Goal: Obtain resource: Download file/media

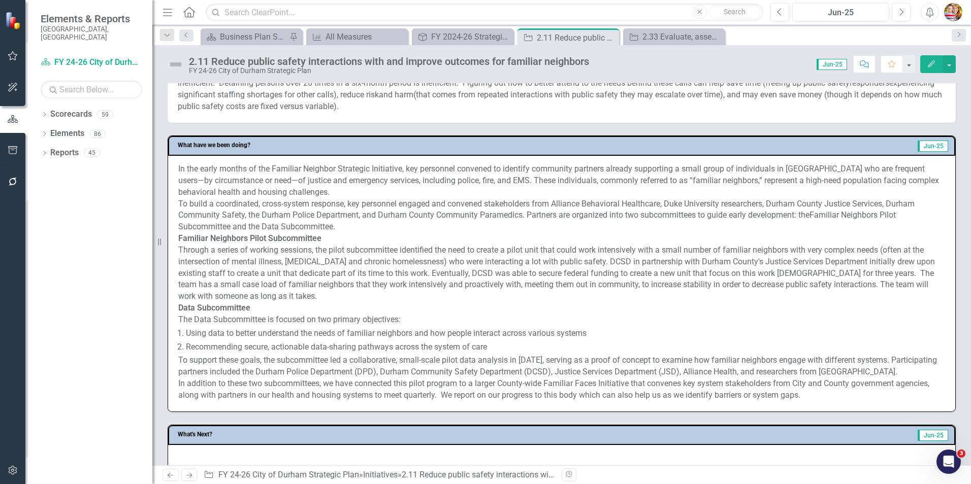
scroll to position [355, 0]
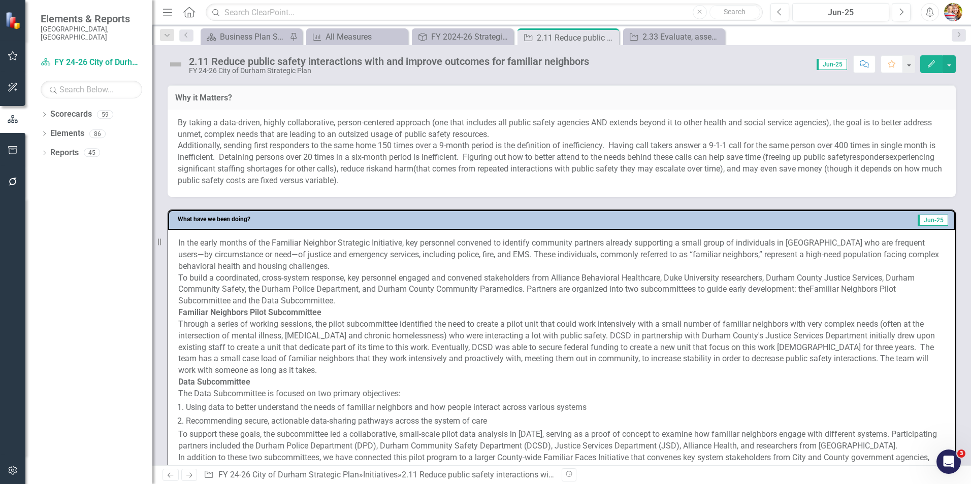
click at [190, 11] on icon "Home" at bounding box center [188, 12] width 13 height 11
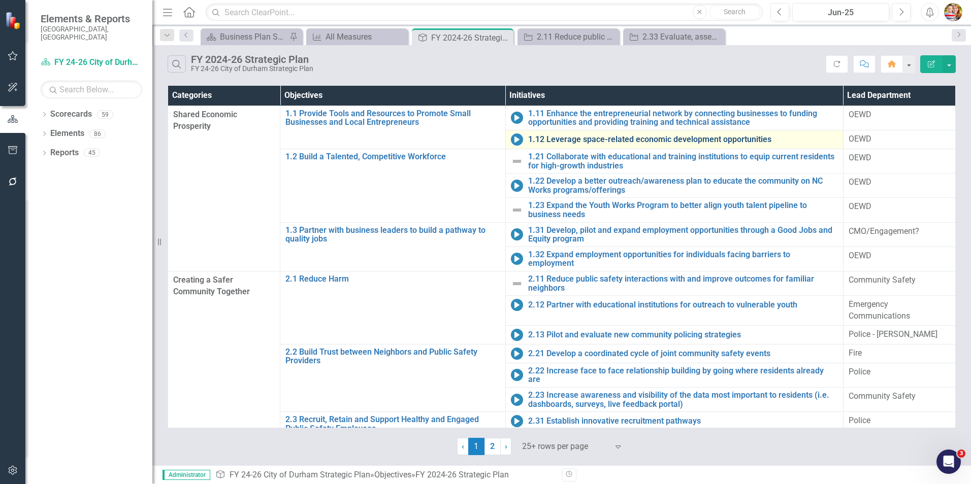
click at [572, 141] on link "1.12 Leverage space-related economic development opportunities" at bounding box center [683, 139] width 310 height 9
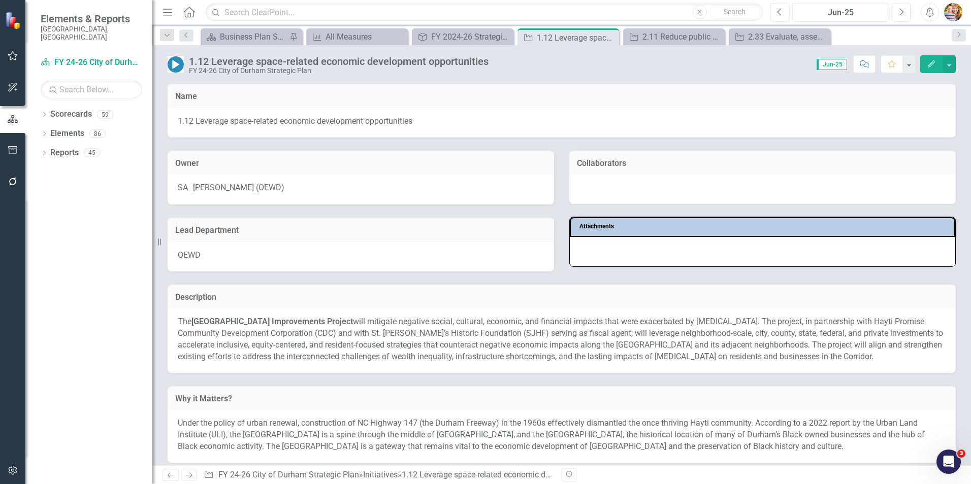
click at [188, 10] on icon "Home" at bounding box center [188, 12] width 13 height 11
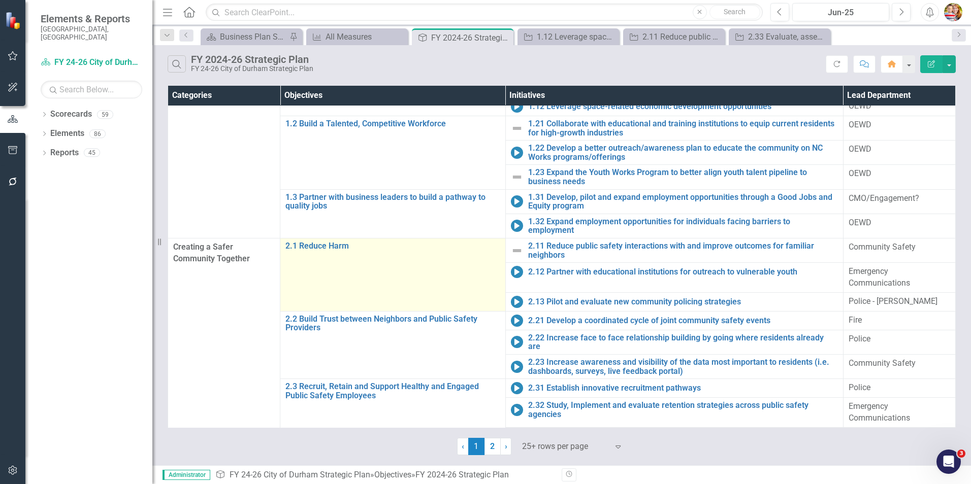
scroll to position [51, 0]
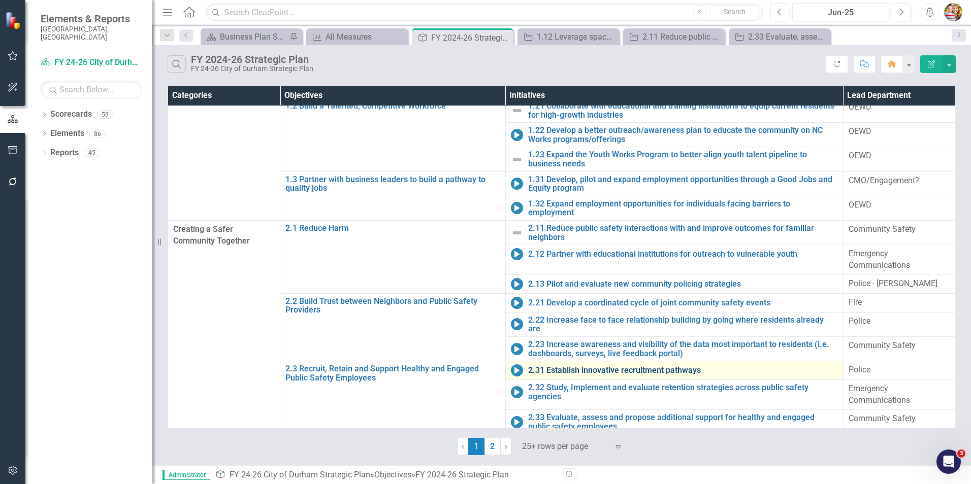
click at [582, 366] on link "2.31 Establish innovative recruitment pathways" at bounding box center [683, 370] width 310 height 9
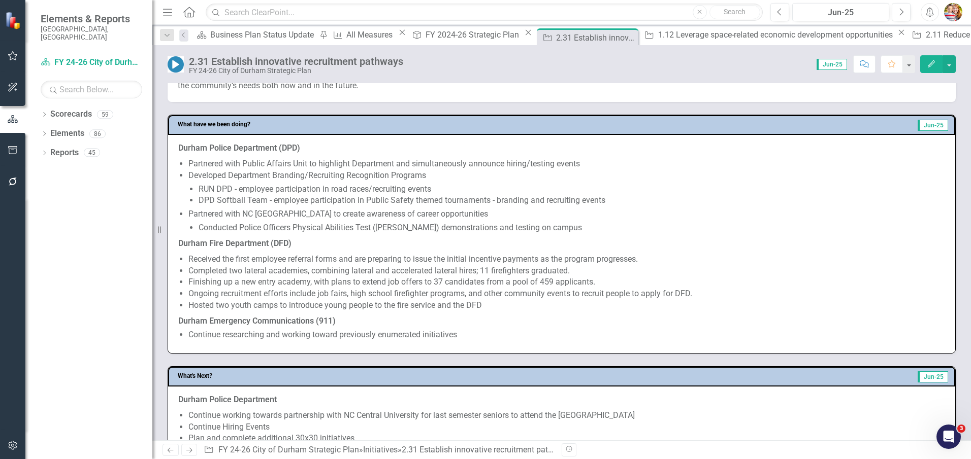
scroll to position [457, 0]
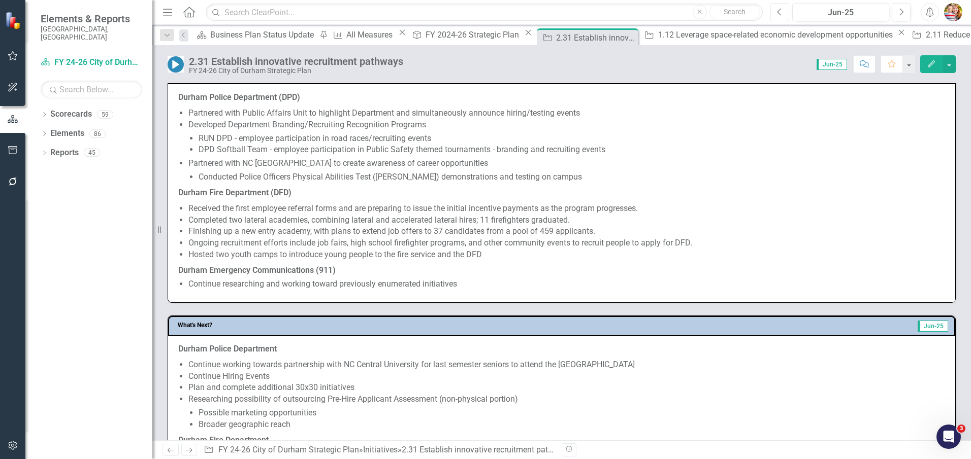
click at [779, 14] on icon "Previous" at bounding box center [780, 12] width 6 height 9
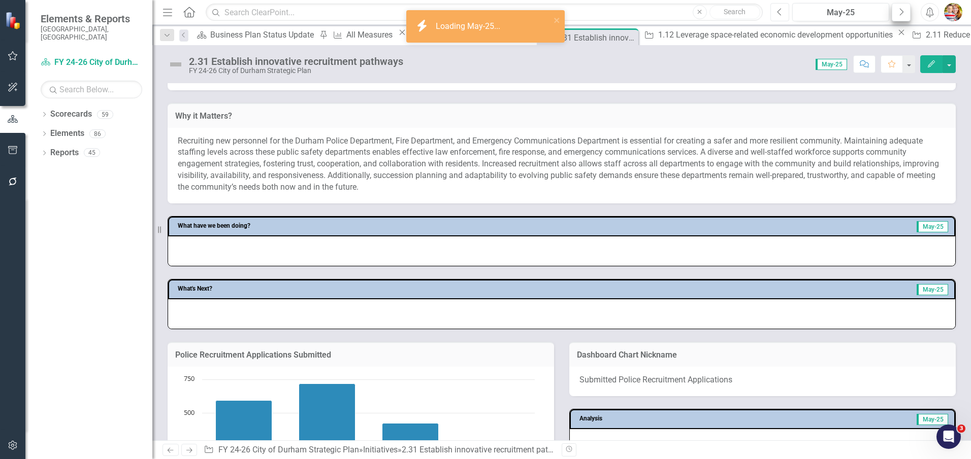
scroll to position [228, 0]
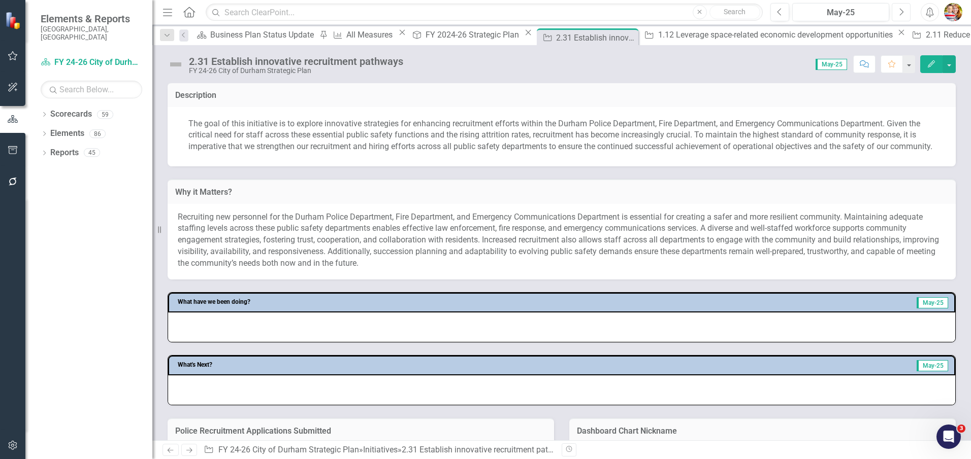
click at [903, 13] on icon "Next" at bounding box center [901, 12] width 6 height 9
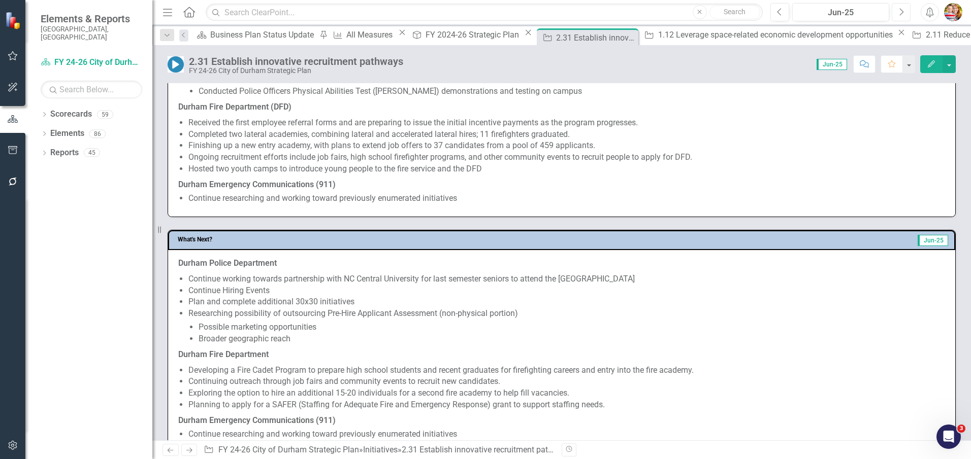
scroll to position [609, 0]
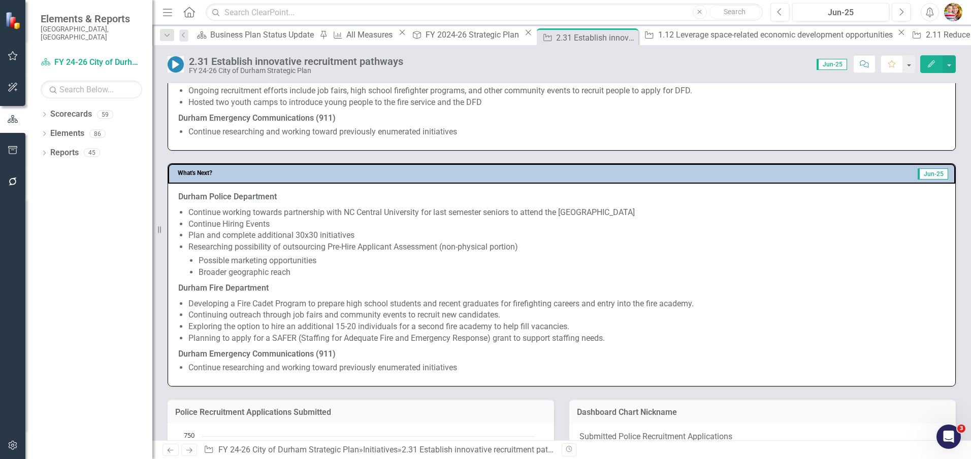
click at [186, 449] on icon "Next" at bounding box center [189, 450] width 9 height 7
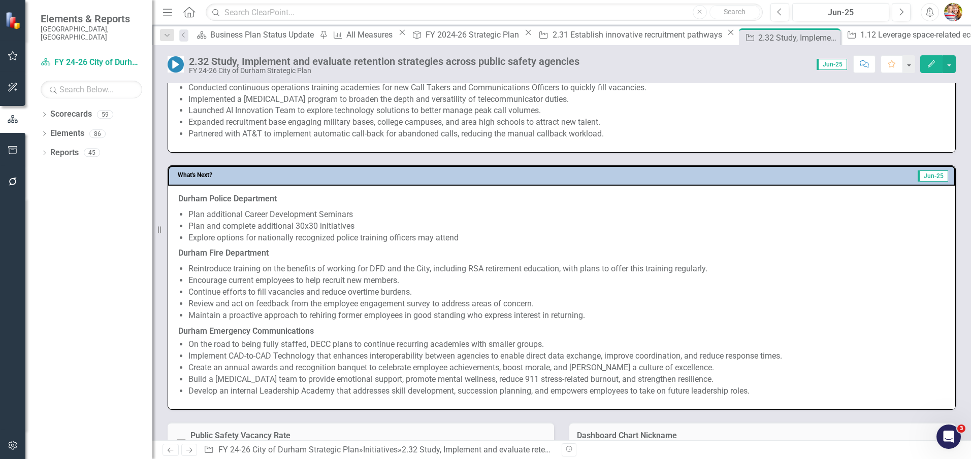
scroll to position [558, 0]
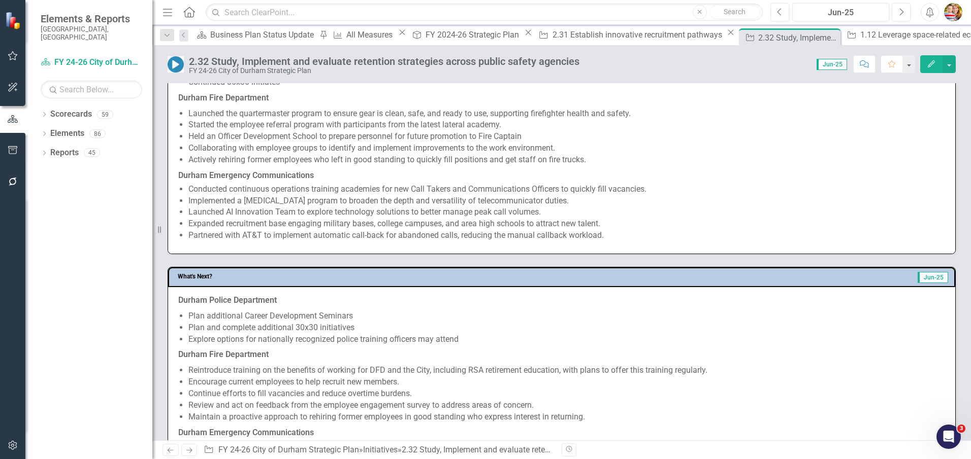
click at [170, 451] on icon "Previous" at bounding box center [170, 450] width 9 height 7
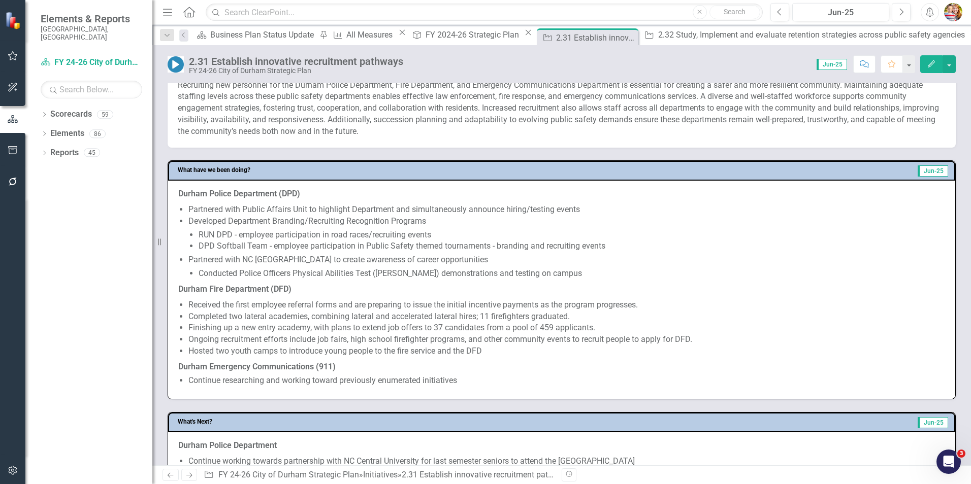
scroll to position [355, 0]
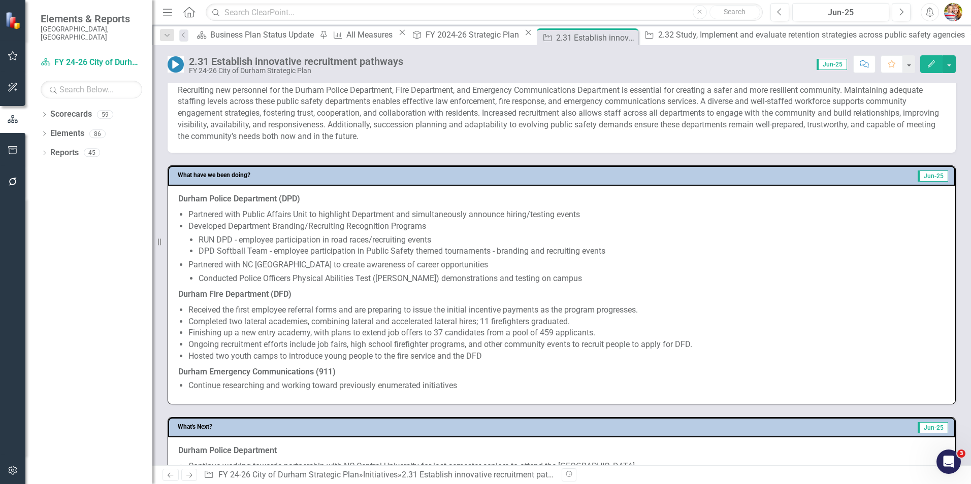
click at [192, 13] on icon "Home" at bounding box center [188, 12] width 13 height 11
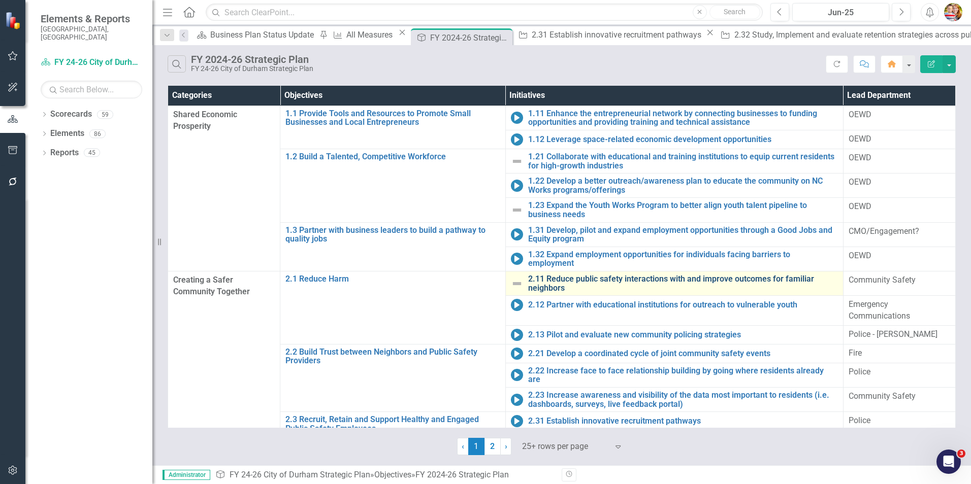
click at [540, 278] on link "2.11 Reduce public safety interactions with and improve outcomes for familiar n…" at bounding box center [683, 284] width 310 height 18
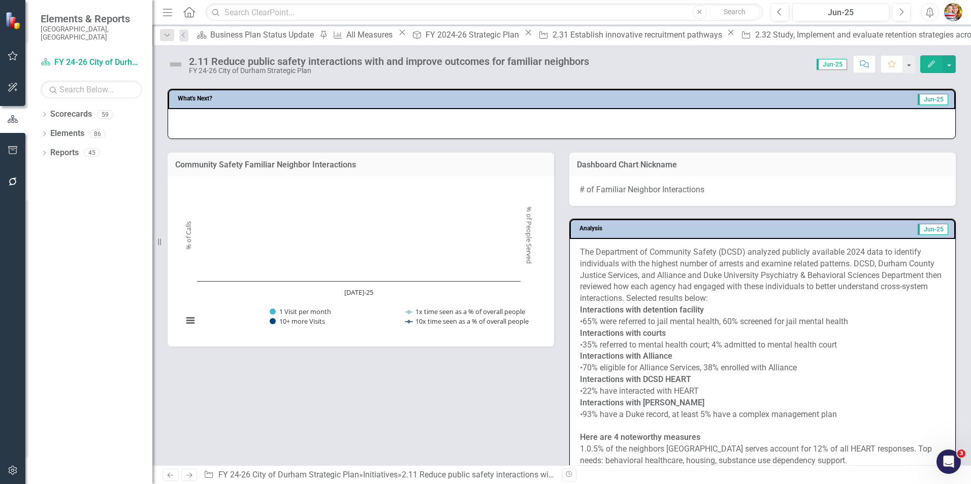
scroll to position [762, 0]
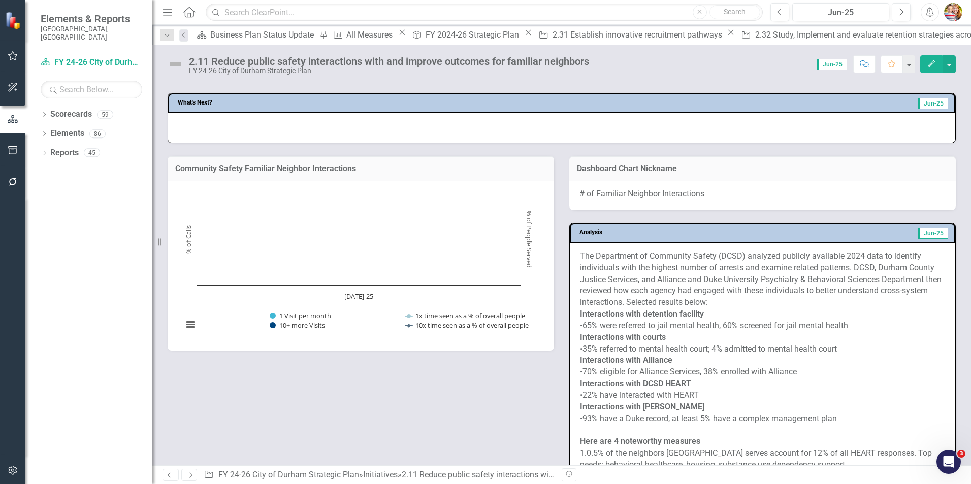
click at [187, 12] on icon "Home" at bounding box center [188, 12] width 13 height 11
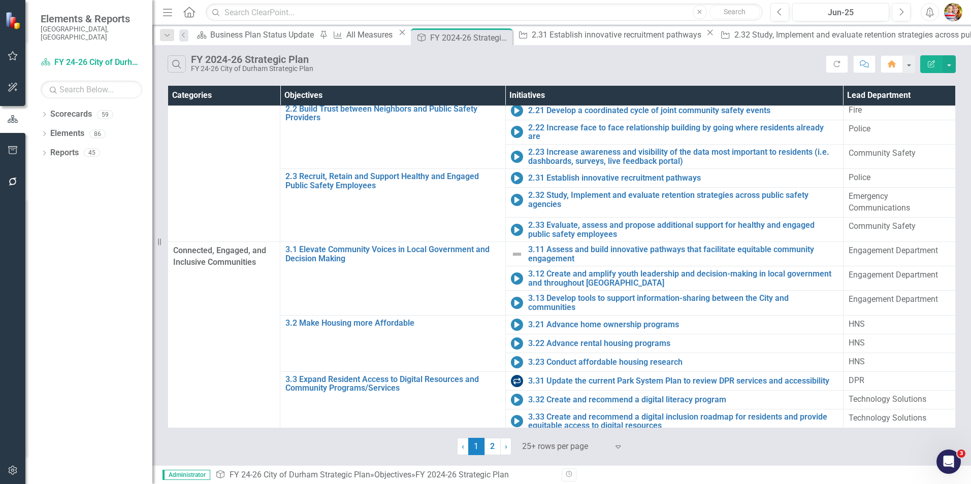
scroll to position [244, 0]
click at [492, 447] on link "2" at bounding box center [492, 446] width 16 height 17
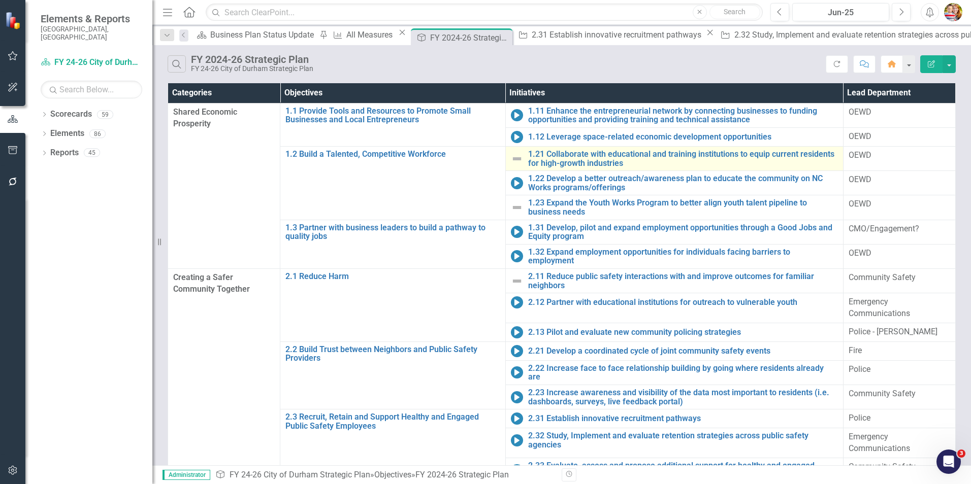
scroll to position [0, 0]
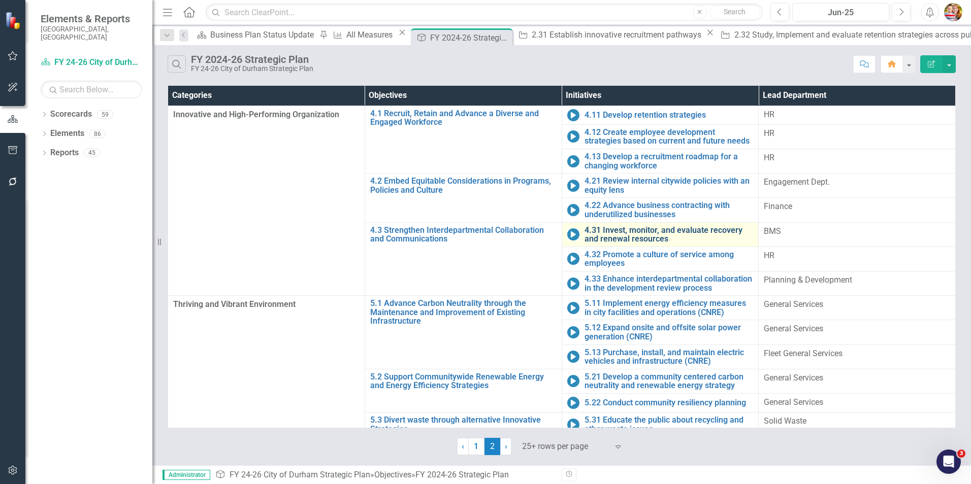
click at [584, 226] on link "4.31 Invest, monitor, and evaluate recovery and renewal resources" at bounding box center [668, 235] width 169 height 18
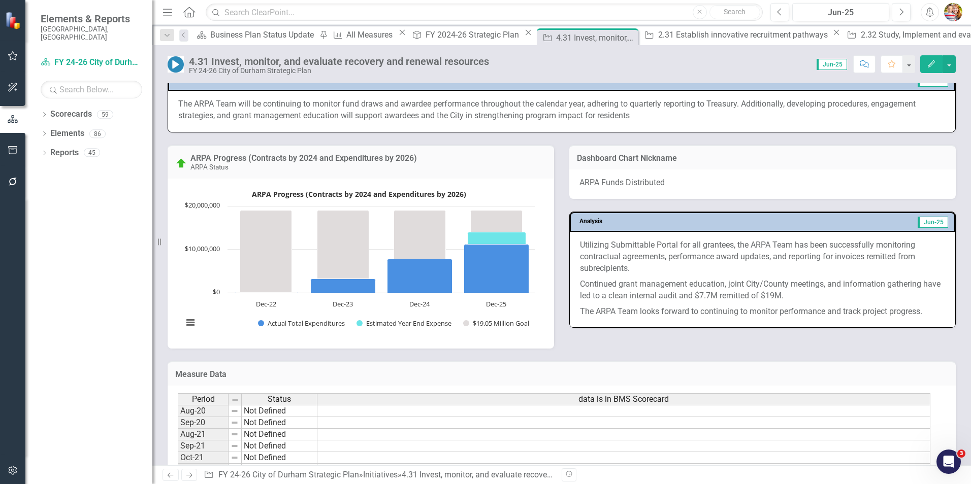
scroll to position [508, 0]
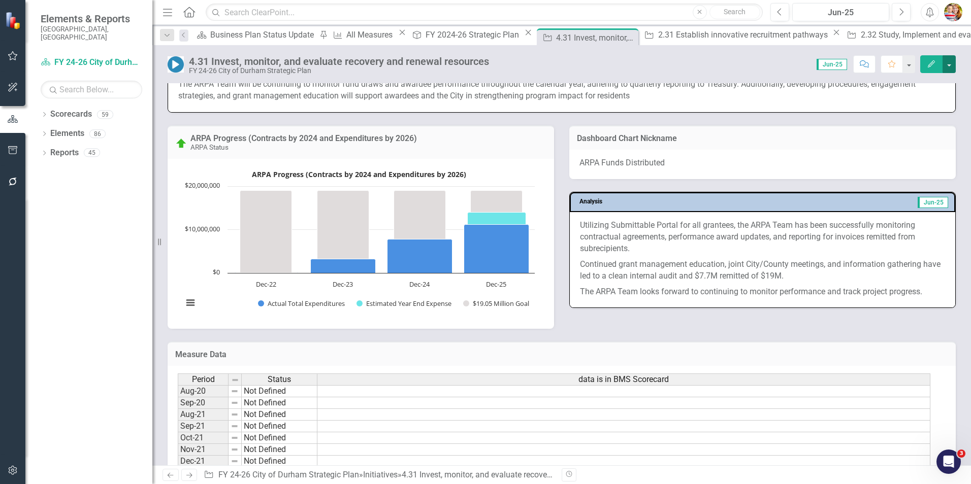
click at [950, 62] on button "button" at bounding box center [948, 64] width 13 height 18
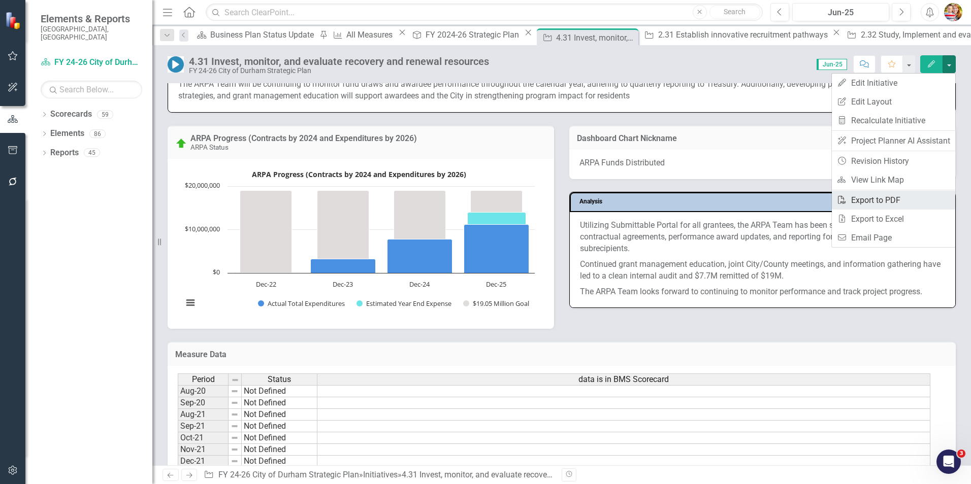
click at [862, 198] on link "PDF Export to PDF" at bounding box center [893, 200] width 123 height 19
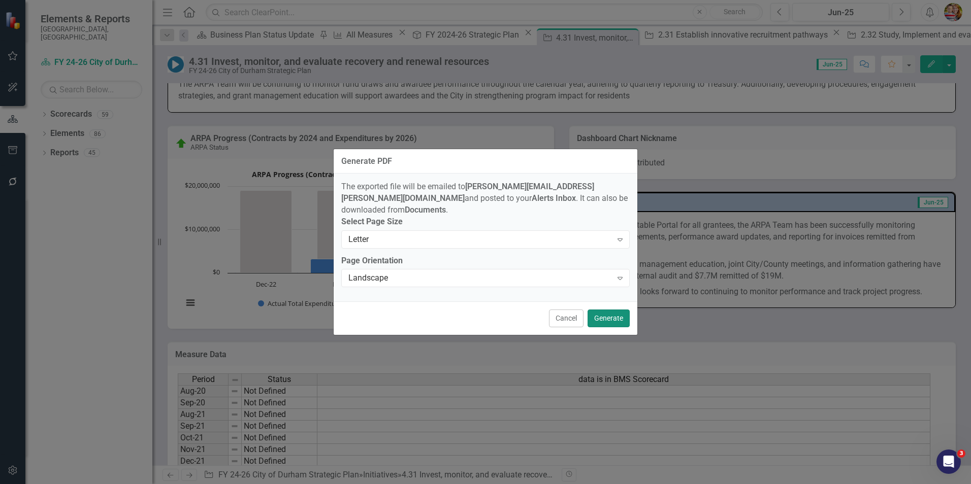
click at [617, 317] on button "Generate" at bounding box center [608, 319] width 42 height 18
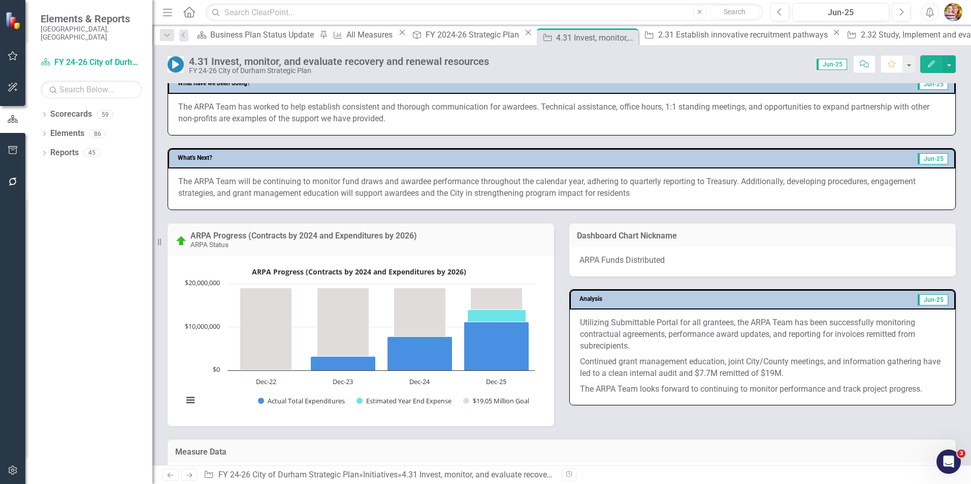
scroll to position [406, 0]
